Goal: Information Seeking & Learning: Learn about a topic

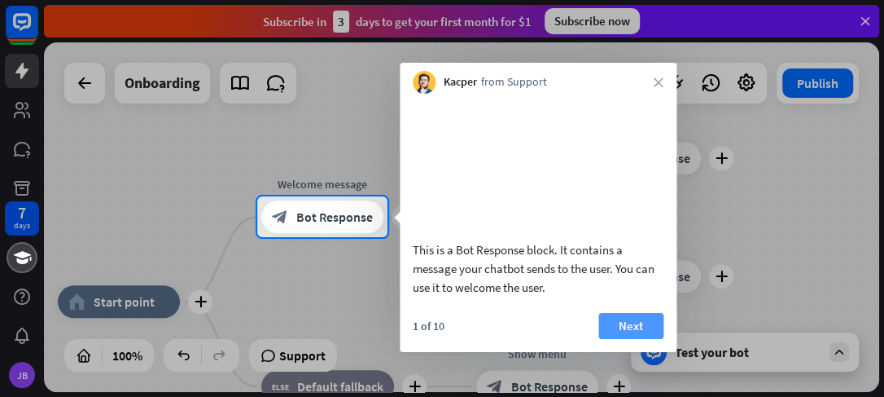
click at [650, 339] on button "Next" at bounding box center [631, 326] width 65 height 26
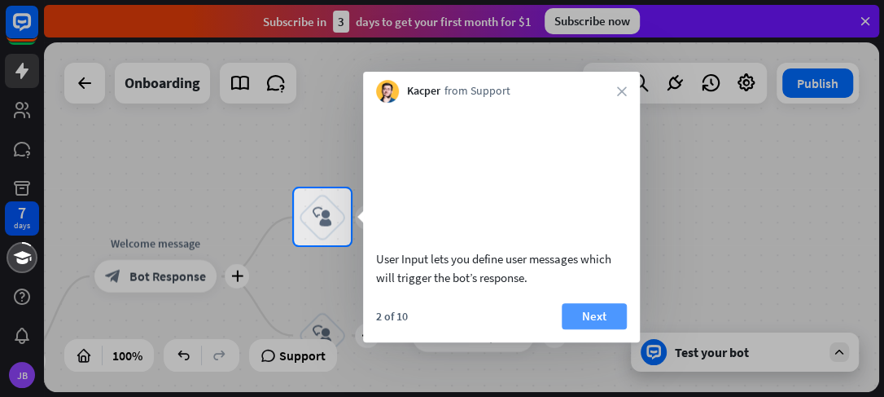
drag, startPoint x: 604, startPoint y: 346, endPoint x: 718, endPoint y: 305, distance: 121.1
click at [605, 329] on button "Next" at bounding box center [594, 316] width 65 height 26
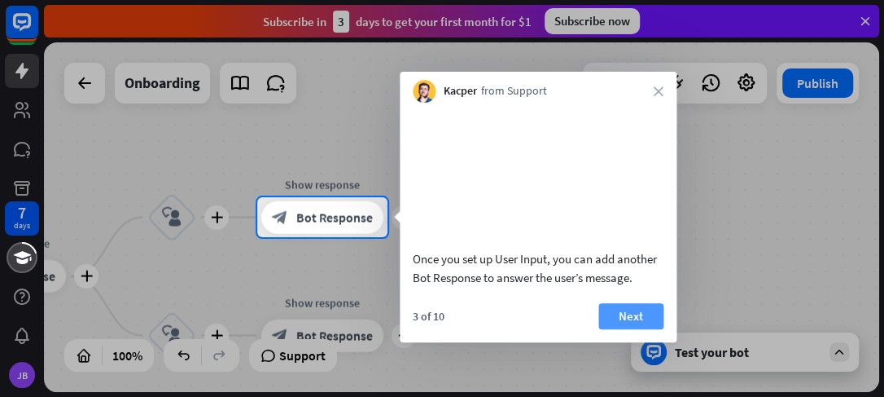
drag, startPoint x: 638, startPoint y: 336, endPoint x: 651, endPoint y: 329, distance: 14.9
click at [641, 329] on button "Next" at bounding box center [631, 316] width 65 height 26
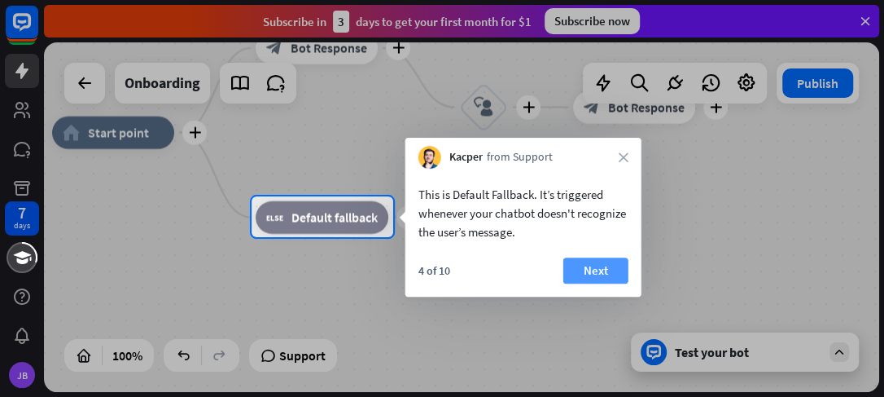
click at [601, 278] on button "Next" at bounding box center [596, 270] width 65 height 26
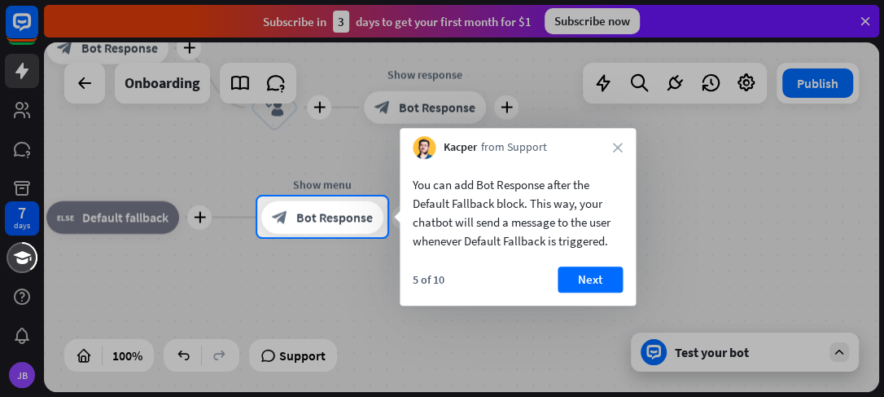
drag, startPoint x: 590, startPoint y: 282, endPoint x: 722, endPoint y: 284, distance: 131.9
click at [607, 282] on button "Next" at bounding box center [590, 279] width 65 height 26
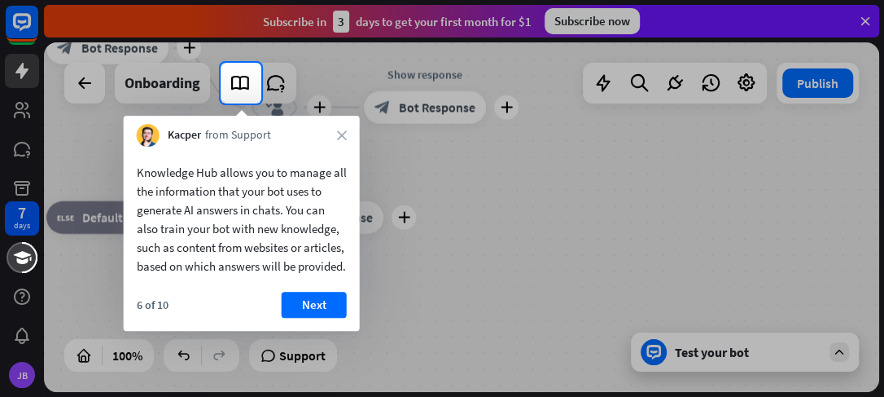
drag, startPoint x: 326, startPoint y: 327, endPoint x: 347, endPoint y: 322, distance: 21.7
click at [328, 318] on button "Next" at bounding box center [314, 305] width 65 height 26
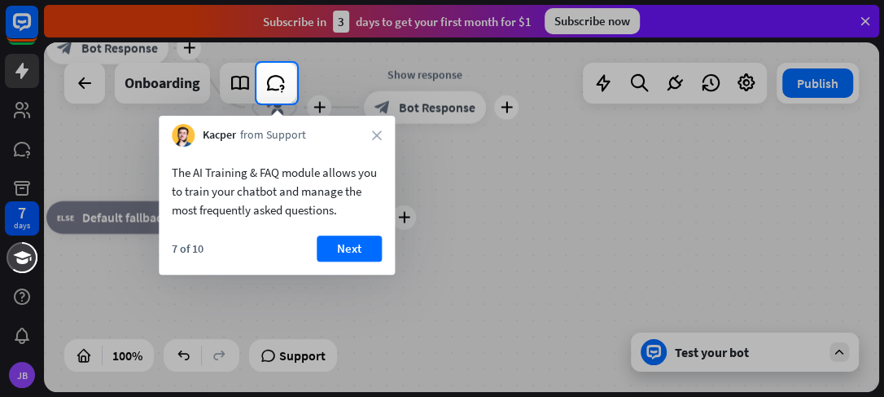
click at [351, 255] on button "Next" at bounding box center [349, 248] width 65 height 26
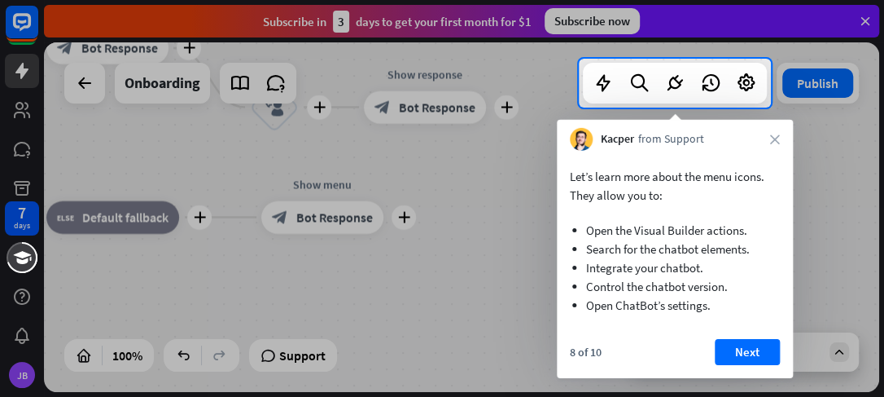
drag, startPoint x: 752, startPoint y: 346, endPoint x: 555, endPoint y: 334, distance: 197.5
click at [748, 346] on button "Next" at bounding box center [747, 352] width 65 height 26
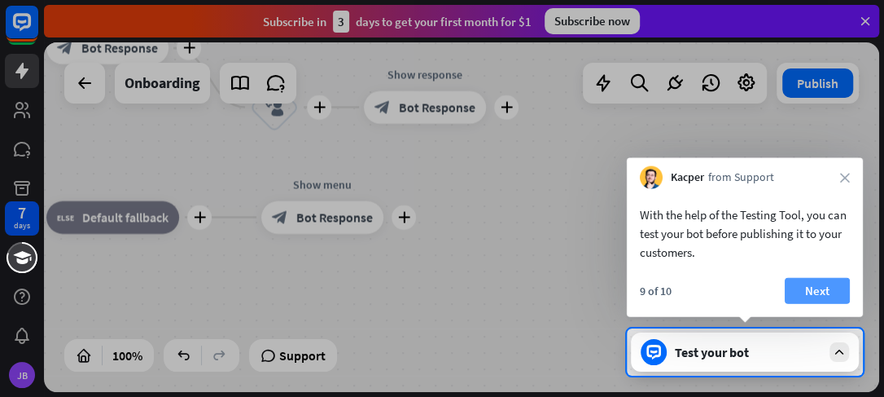
click at [829, 283] on button "Next" at bounding box center [817, 291] width 65 height 26
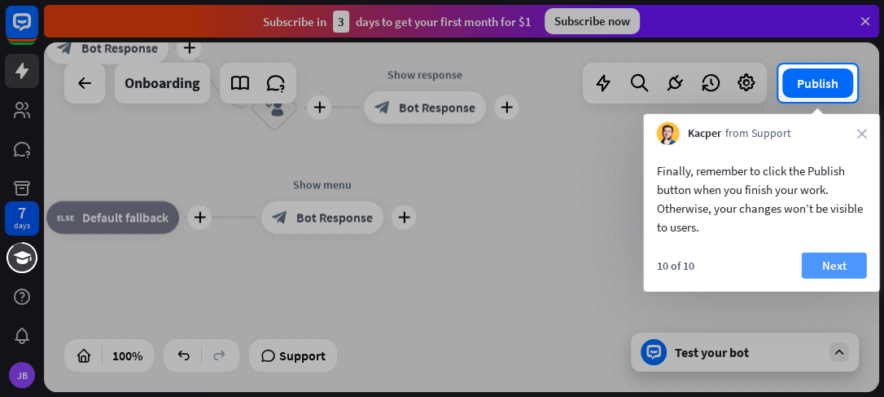
click at [830, 265] on button "Next" at bounding box center [833, 265] width 65 height 26
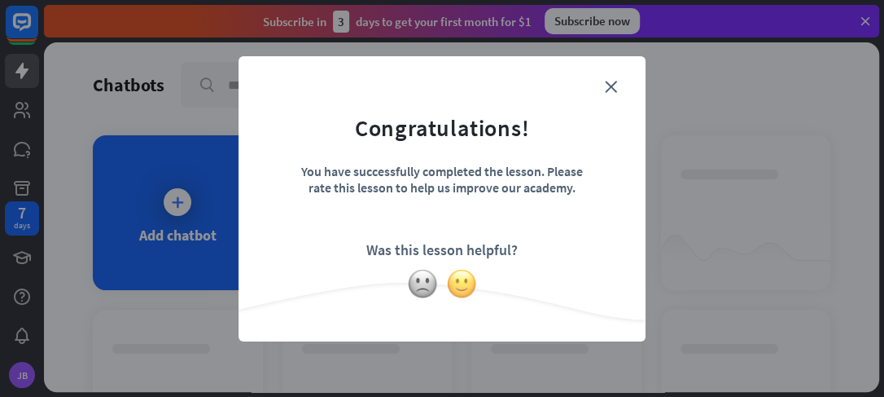
click at [463, 292] on img at bounding box center [461, 283] width 31 height 31
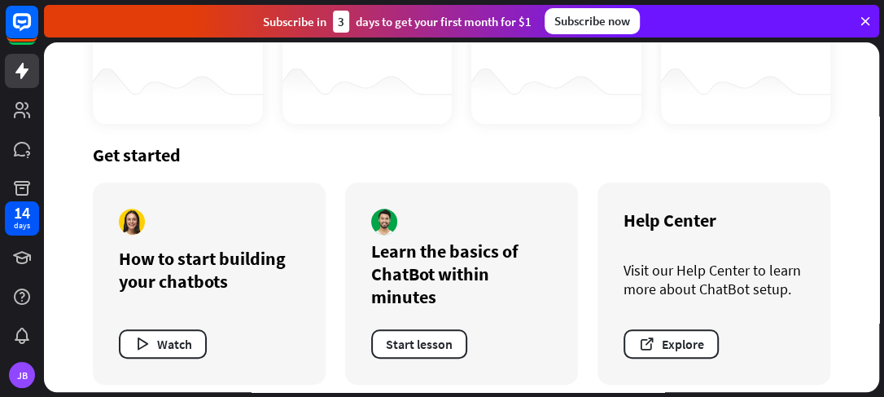
scroll to position [351, 0]
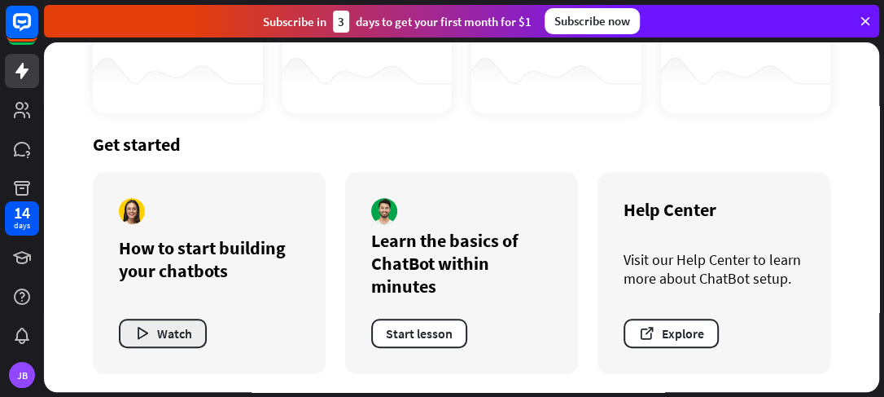
click at [169, 333] on button "Watch" at bounding box center [163, 332] width 88 height 29
click at [764, 33] on div "close" at bounding box center [442, 198] width 884 height 397
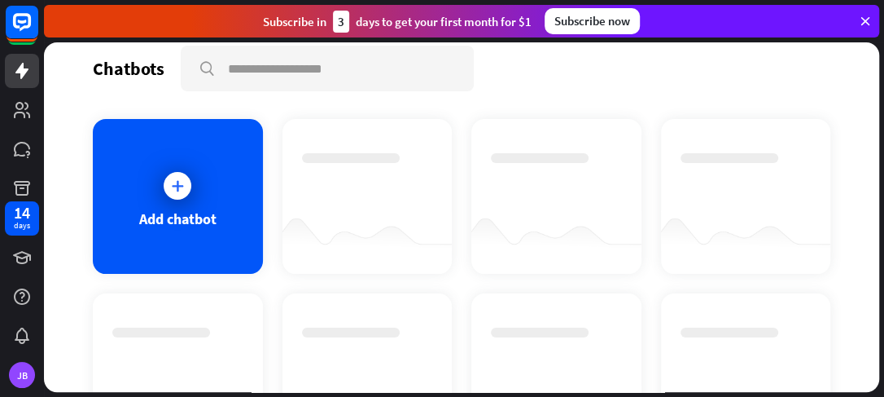
scroll to position [0, 0]
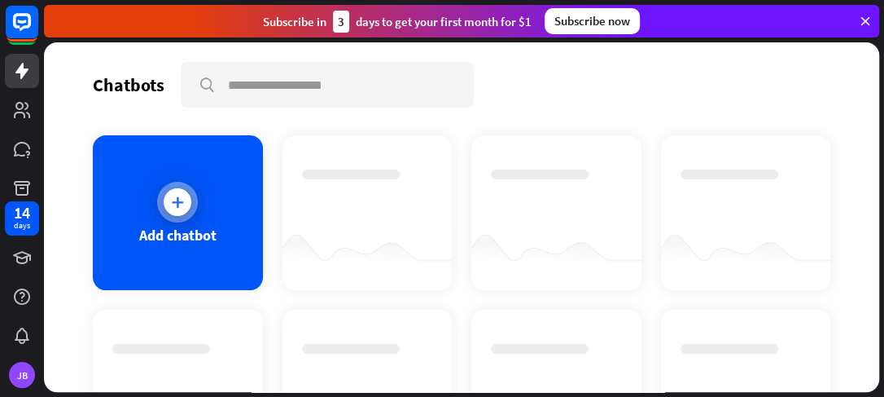
click at [165, 202] on div at bounding box center [178, 202] width 28 height 28
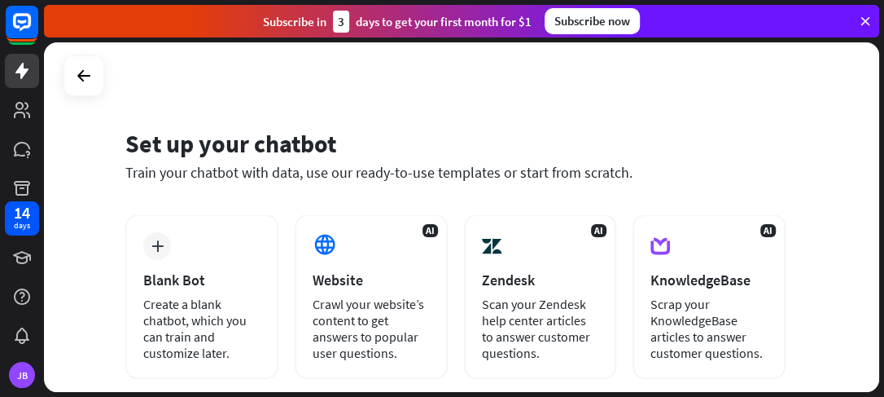
click at [858, 28] on icon at bounding box center [865, 21] width 15 height 15
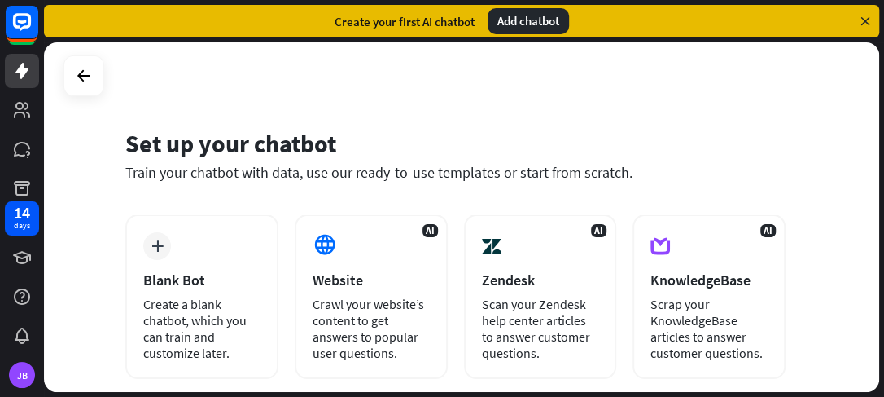
click at [522, 20] on div "Add chatbot" at bounding box center [528, 21] width 81 height 26
click at [435, 23] on div "Create your first AI chatbot" at bounding box center [405, 21] width 140 height 15
click at [26, 71] on icon at bounding box center [21, 71] width 13 height 16
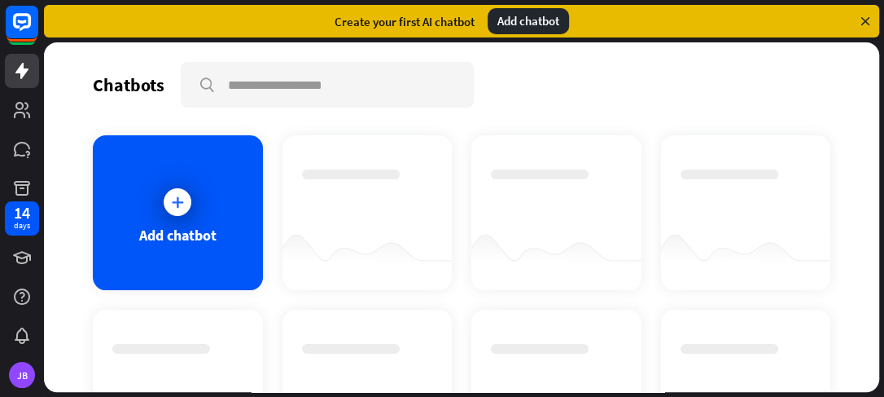
click at [362, 199] on div at bounding box center [367, 197] width 131 height 57
drag, startPoint x: 563, startPoint y: 243, endPoint x: 632, endPoint y: 232, distance: 70.0
click at [568, 243] on div at bounding box center [557, 257] width 170 height 63
drag, startPoint x: 678, startPoint y: 229, endPoint x: 608, endPoint y: 230, distance: 69.2
click at [674, 230] on div at bounding box center [746, 257] width 170 height 63
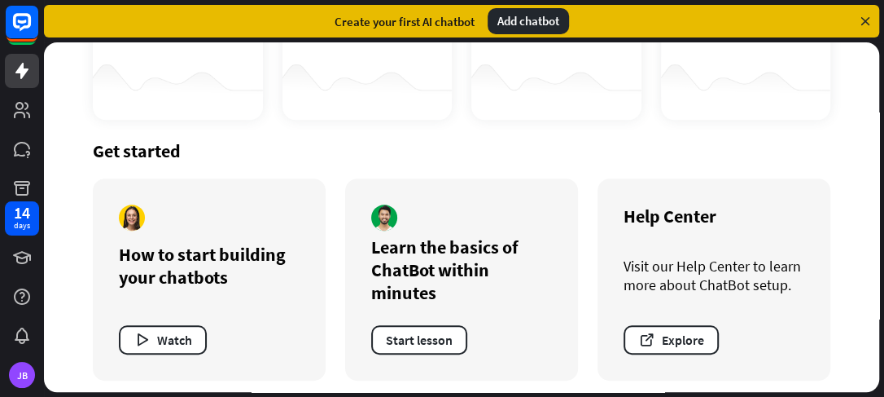
scroll to position [351, 0]
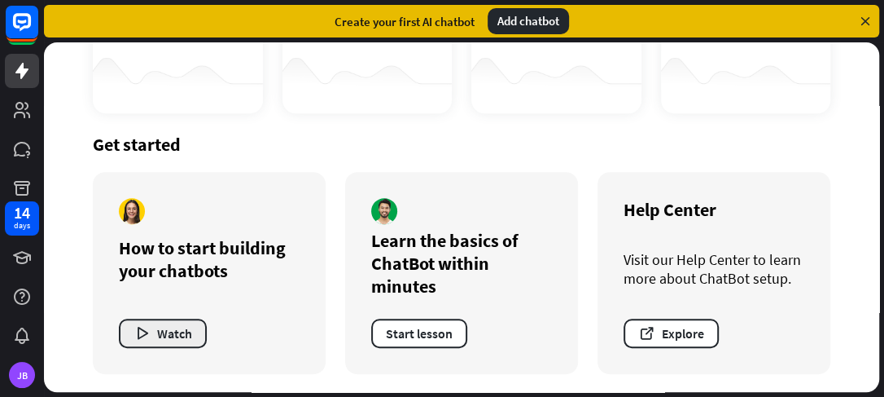
click at [172, 329] on button "Watch" at bounding box center [163, 332] width 88 height 29
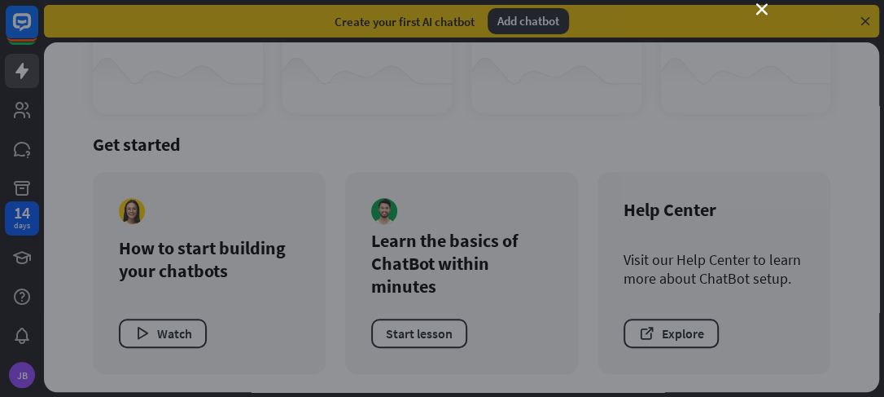
scroll to position [15, 0]
